Goal: Find specific page/section: Find specific page/section

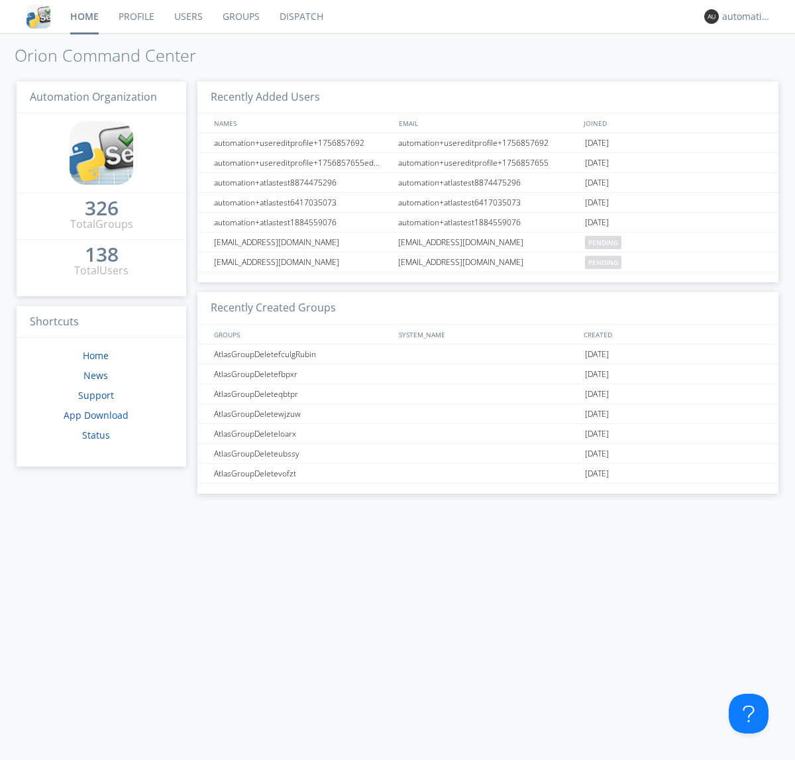
click at [300, 17] on link "Dispatch" at bounding box center [302, 16] width 64 height 33
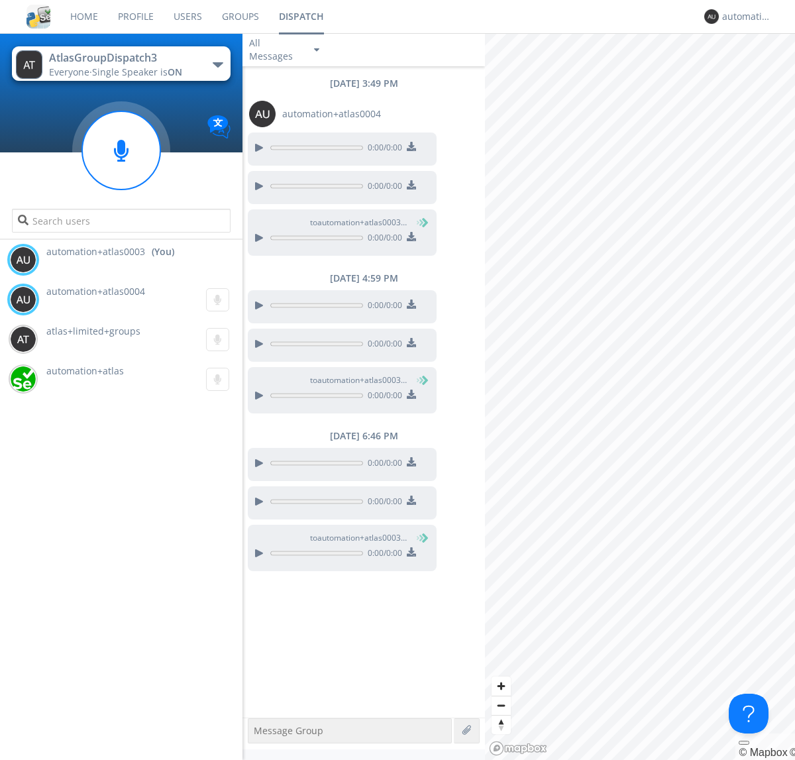
click at [217, 64] on div "button" at bounding box center [218, 64] width 11 height 5
click at [0, 0] on span "AtlasGroupDispatch" at bounding box center [0, 0] width 0 height 0
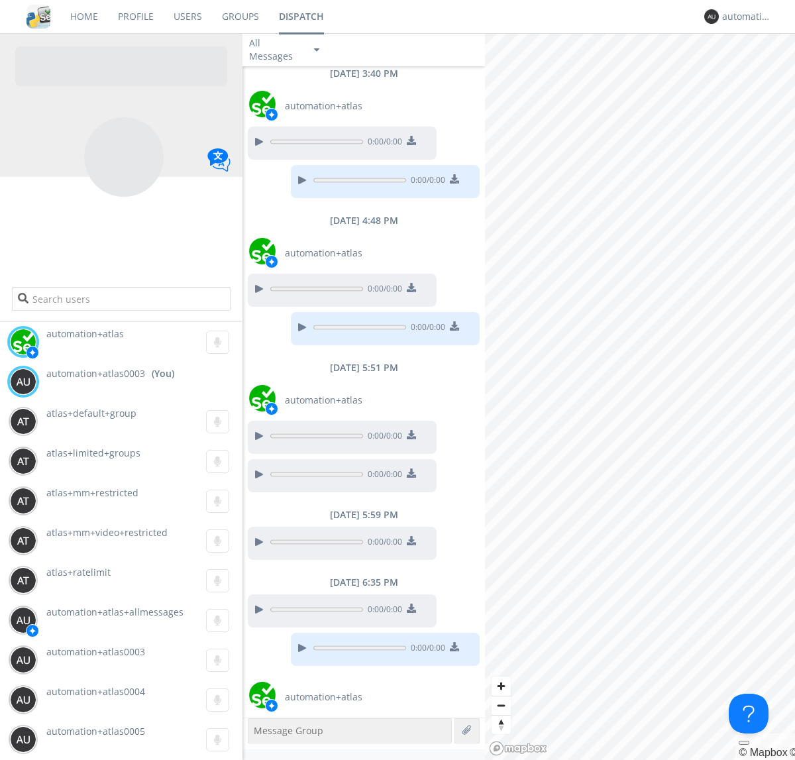
scroll to position [234, 0]
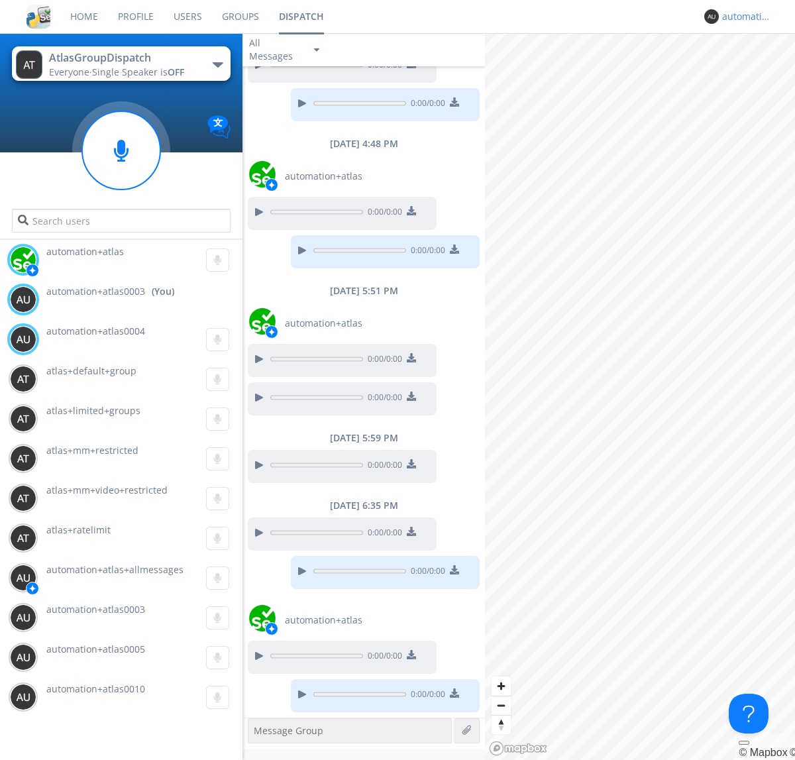
click at [744, 17] on div "automation+atlas0003" at bounding box center [748, 16] width 50 height 13
